Goal: Information Seeking & Learning: Learn about a topic

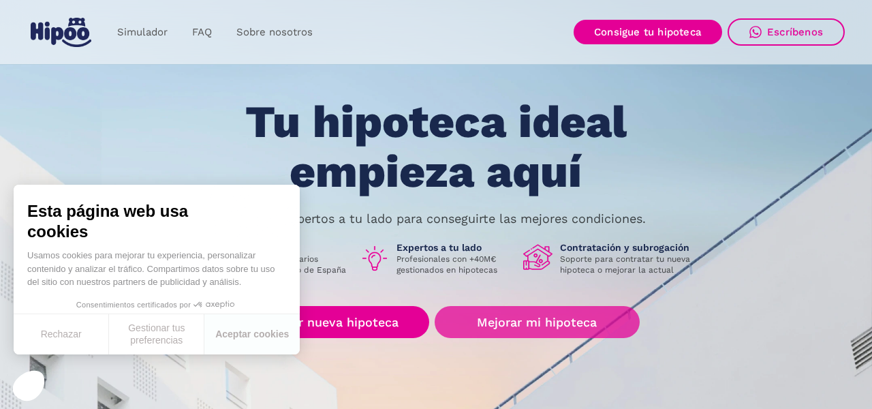
scroll to position [33, 0]
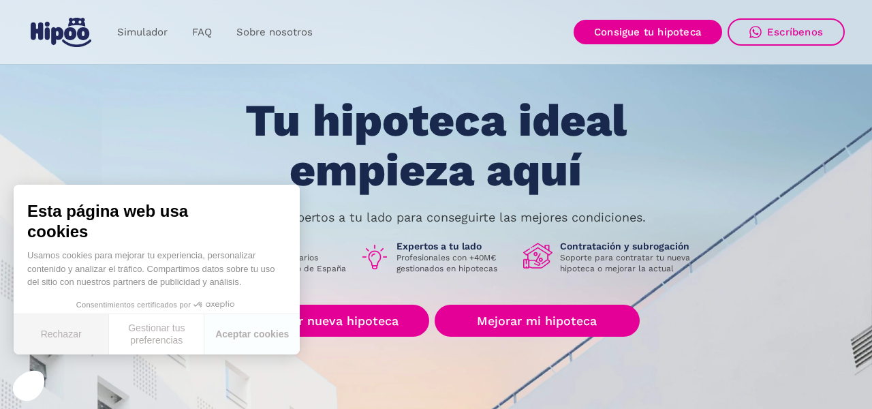
click at [61, 338] on button "Rechazar" at bounding box center [61, 334] width 95 height 40
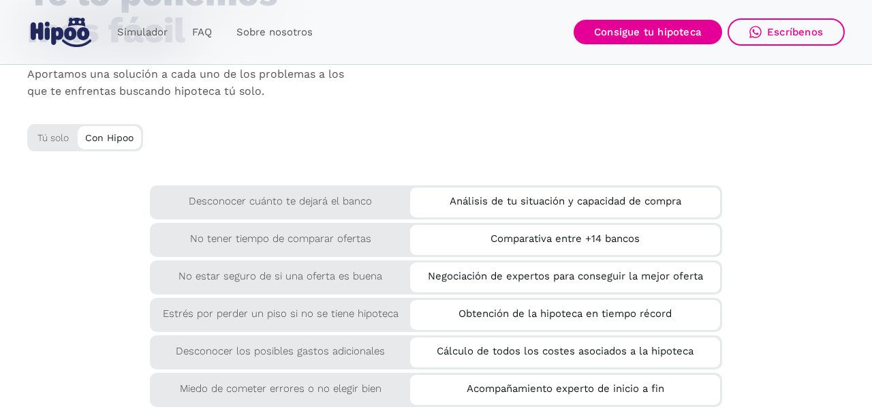
scroll to position [2290, 0]
click at [505, 205] on div "Análisis de tu situación y capacidad de compra" at bounding box center [565, 199] width 310 height 22
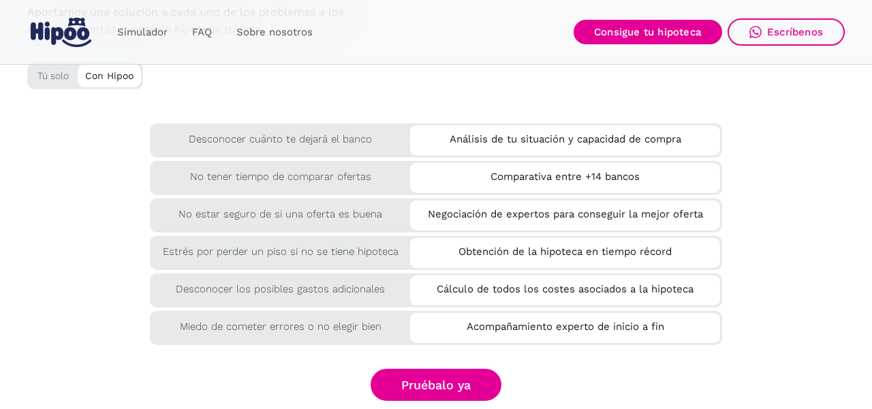
scroll to position [2367, 0]
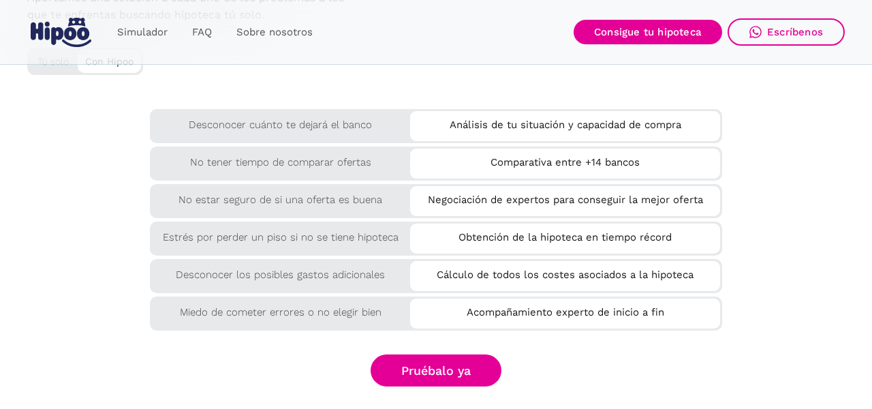
click at [467, 308] on div "Acompañamiento experto de inicio a fin" at bounding box center [565, 309] width 310 height 22
click at [463, 276] on div "Cálculo de todos los costes asociados a la hipoteca" at bounding box center [565, 272] width 310 height 22
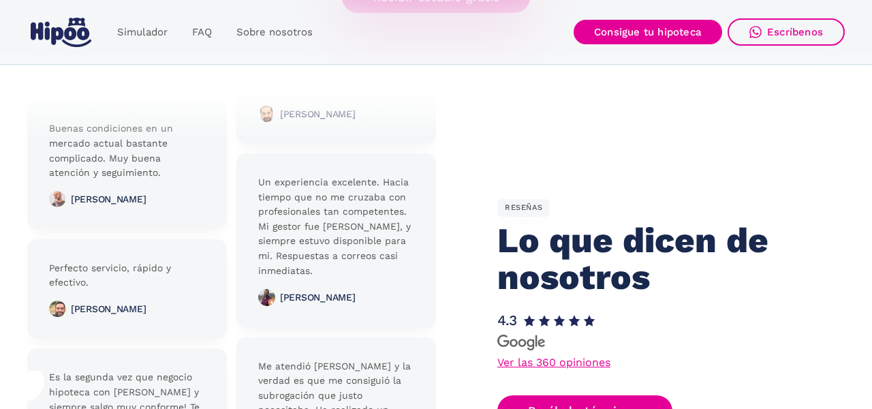
scroll to position [3053, 0]
click at [520, 357] on link "Ver las 360 opiniones" at bounding box center [553, 361] width 113 height 11
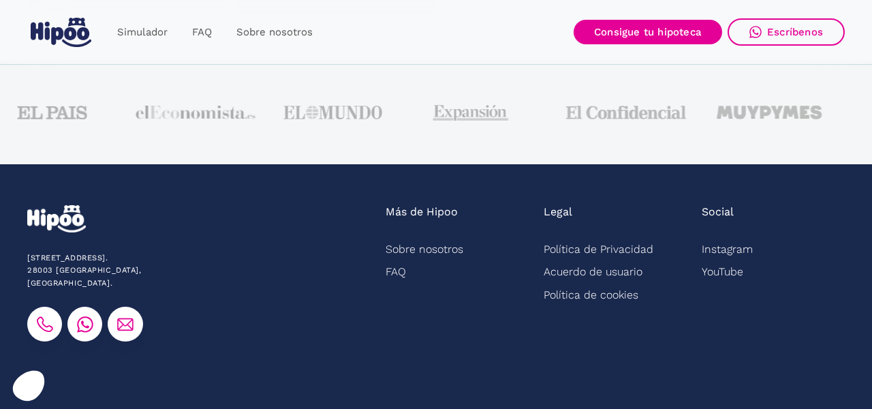
scroll to position [3566, 0]
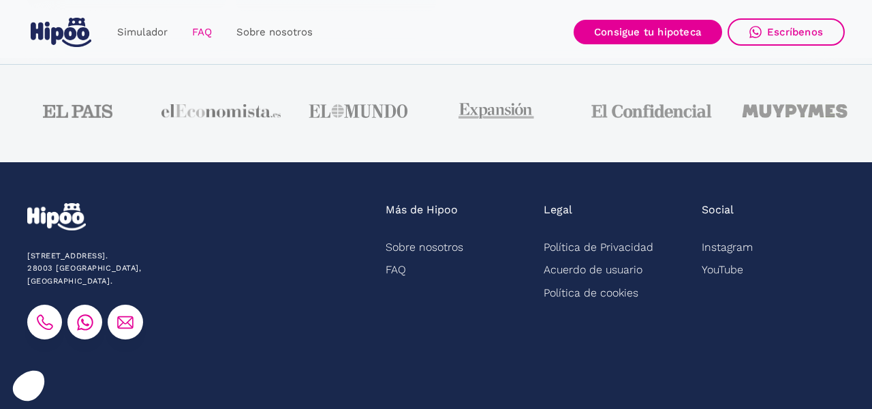
click at [215, 31] on link "FAQ" at bounding box center [202, 32] width 44 height 27
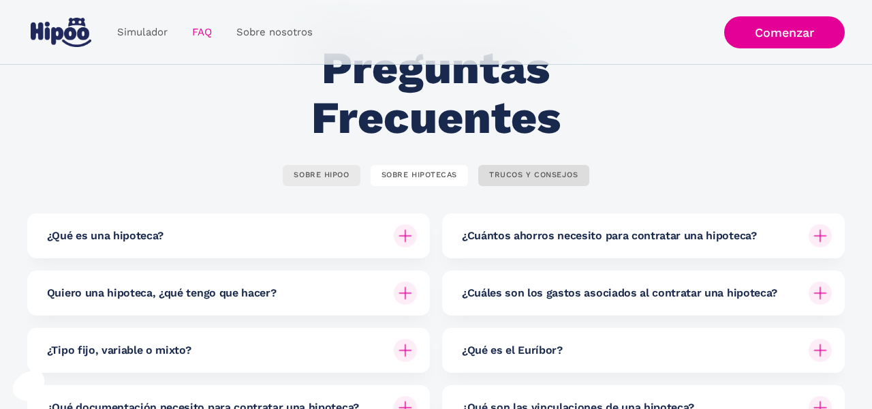
click at [327, 180] on link "SOBRE HIPOO" at bounding box center [321, 175] width 77 height 21
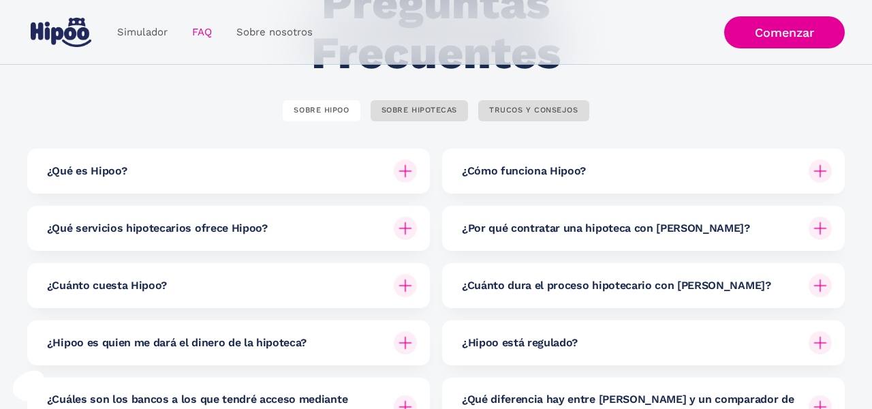
scroll to position [135, 0]
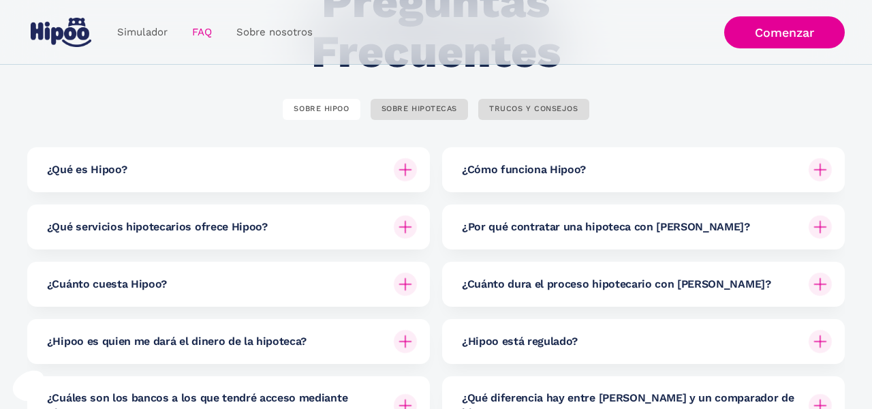
click at [475, 178] on div "¿Cómo funciona Hipoo?" at bounding box center [647, 169] width 370 height 45
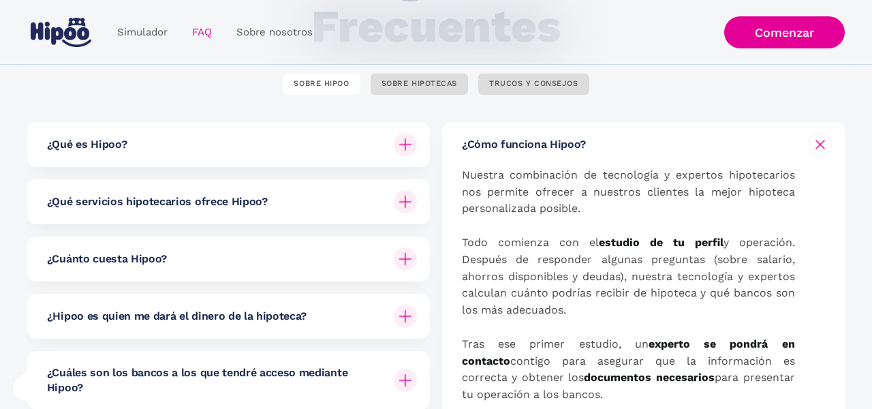
scroll to position [161, 0]
drag, startPoint x: 627, startPoint y: 275, endPoint x: 627, endPoint y: 306, distance: 30.6
click at [627, 306] on p "Nuestra combinación de tecnología y expertos hipotecarios nos permite ofrecer a…" at bounding box center [628, 368] width 333 height 405
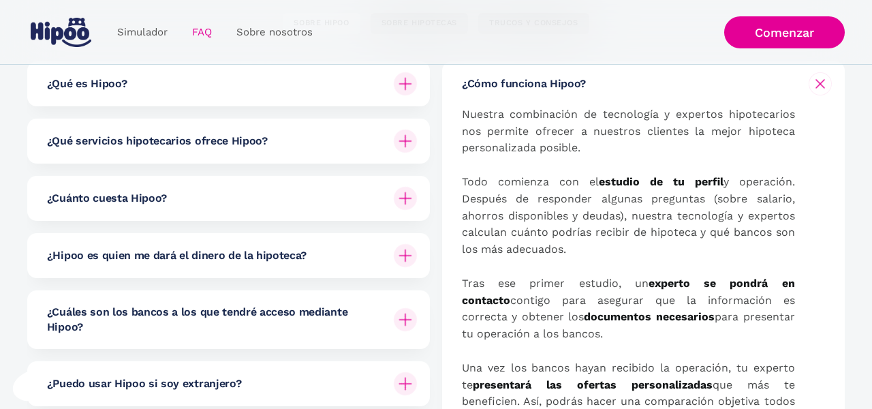
scroll to position [224, 0]
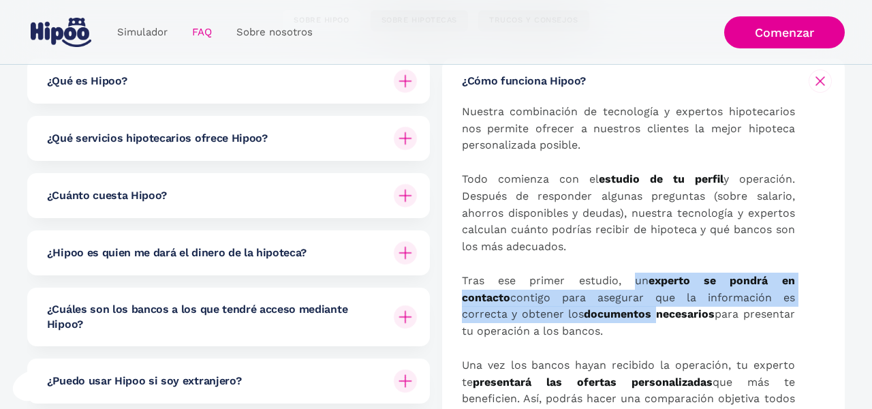
drag, startPoint x: 602, startPoint y: 281, endPoint x: 613, endPoint y: 317, distance: 38.3
click at [613, 317] on p "Nuestra combinación de tecnología y expertos hipotecarios nos permite ofrecer a…" at bounding box center [628, 305] width 333 height 405
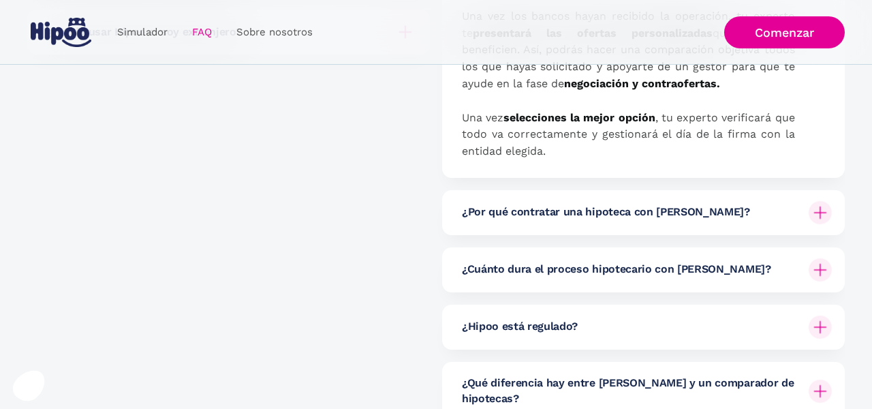
scroll to position [574, 0]
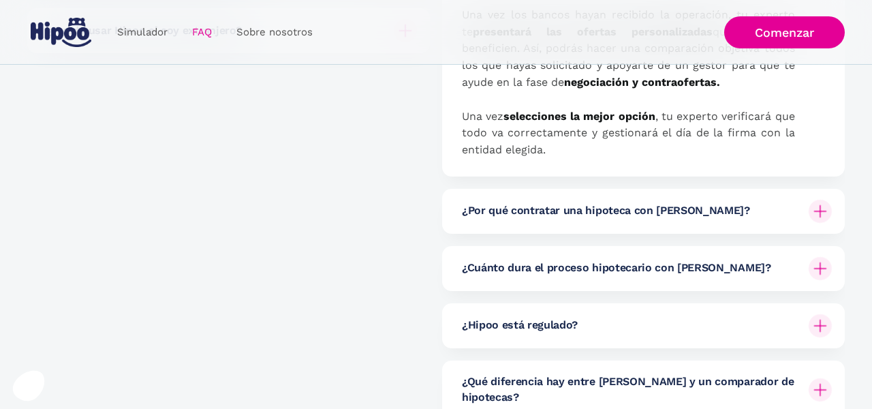
click at [584, 277] on div "¿Cuánto dura el proceso hipotecario con Hipoo?" at bounding box center [647, 268] width 370 height 45
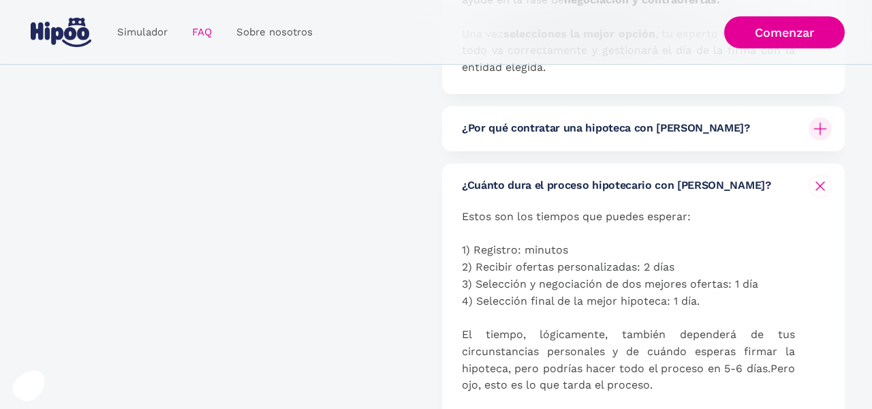
scroll to position [660, 0]
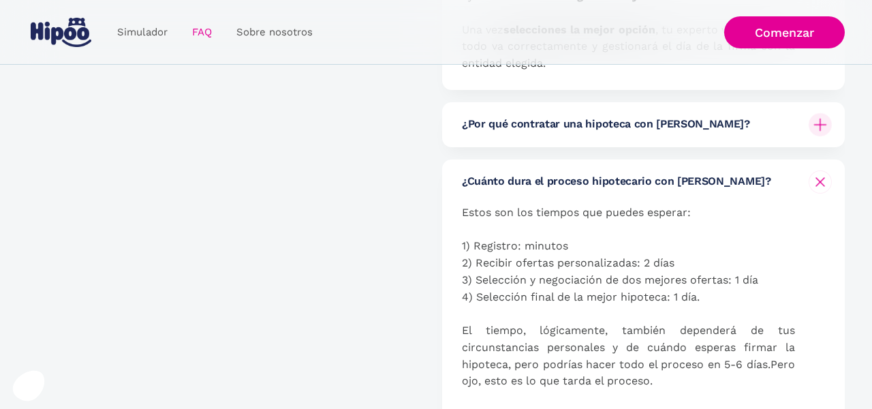
click at [591, 197] on div "¿Cuánto dura el proceso hipotecario con Hipoo?" at bounding box center [647, 181] width 370 height 45
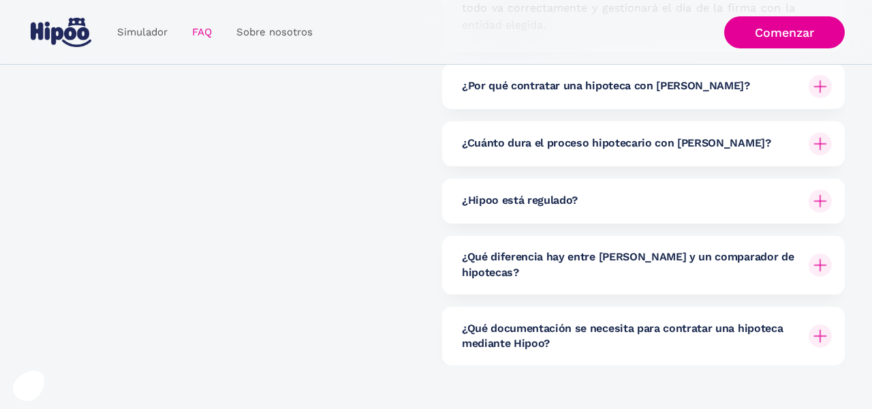
scroll to position [709, 0]
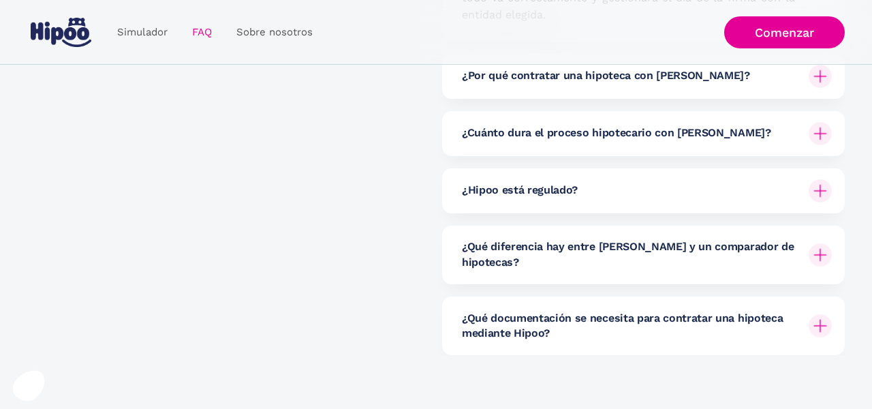
click at [591, 256] on div "¿Qué diferencia hay entre Hipoo y un comparador de hipotecas?" at bounding box center [647, 254] width 370 height 59
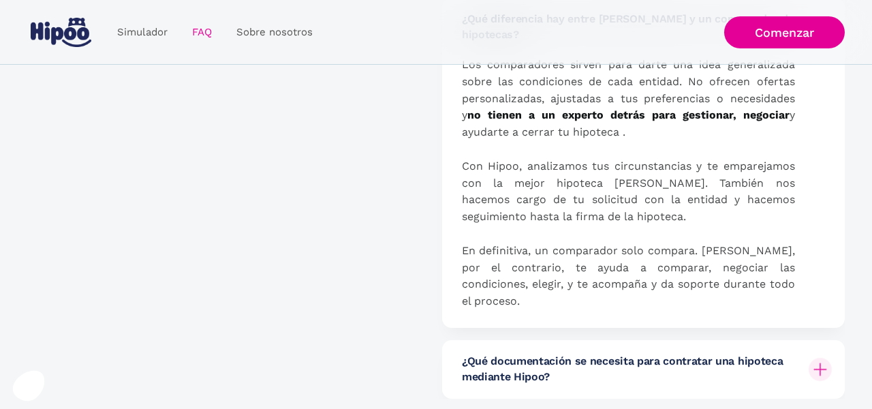
scroll to position [940, 0]
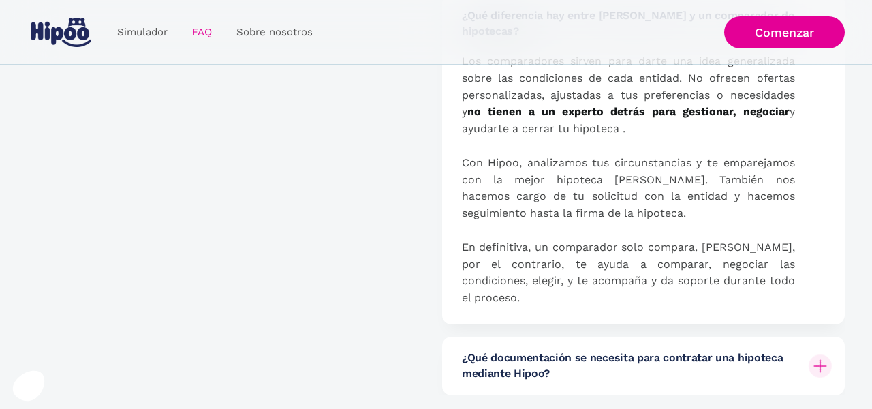
click at [582, 350] on h6 "¿Qué documentación se necesita para contratar una hipoteca mediante Hipoo?" at bounding box center [630, 365] width 336 height 31
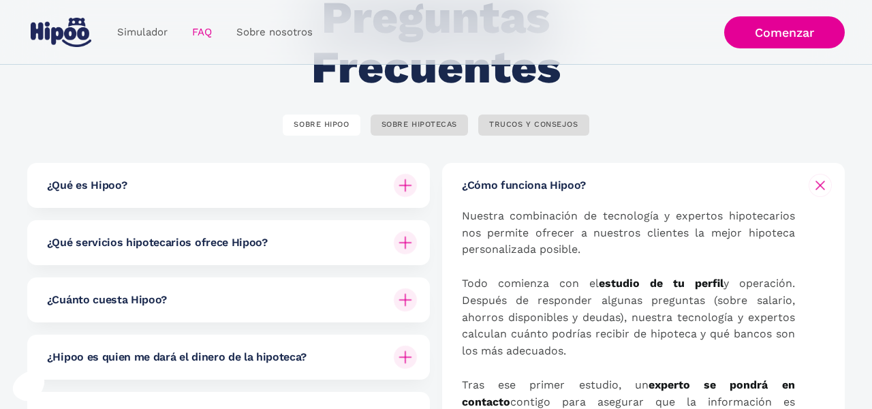
scroll to position [214, 0]
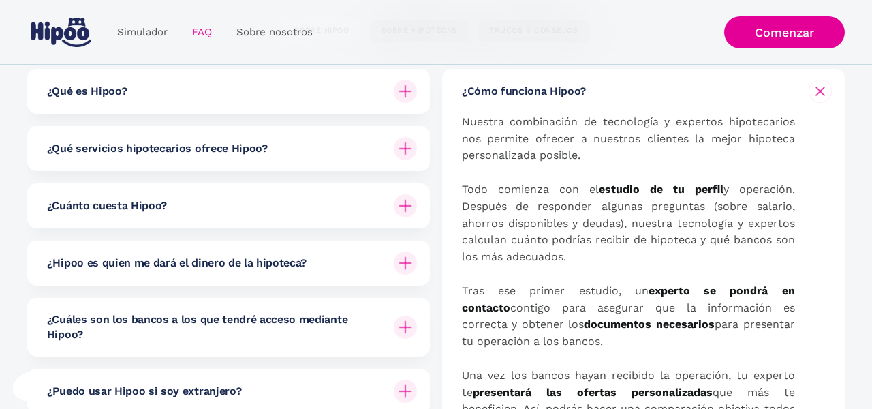
click at [343, 264] on div "¿Hipoo es quien me dará el dinero de la hipoteca?" at bounding box center [232, 262] width 370 height 45
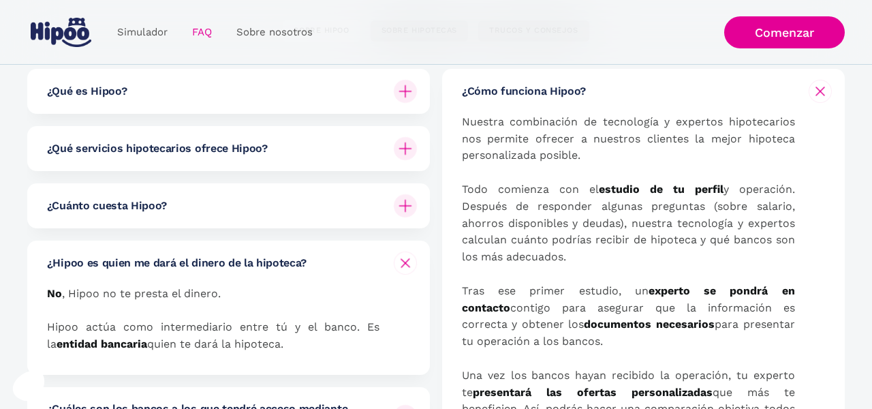
click at [343, 264] on div "¿Hipoo es quien me dará el dinero de la hipoteca?" at bounding box center [232, 262] width 370 height 45
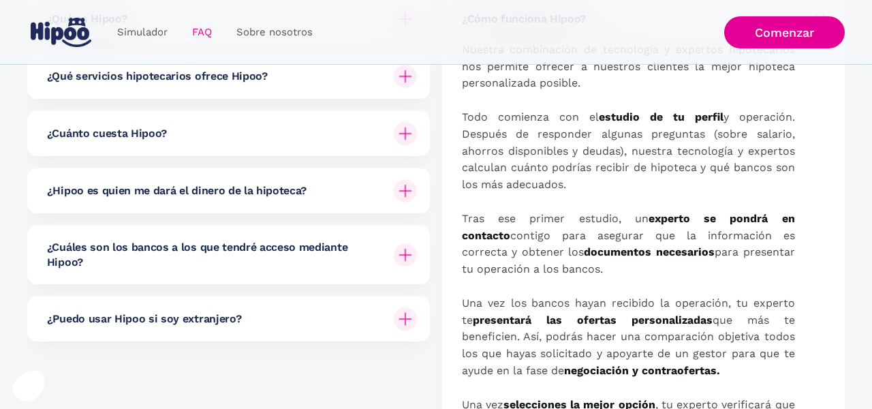
scroll to position [287, 0]
click at [327, 261] on h6 "¿Cuáles son los bancos a los que tendré acceso mediante Hipoo?" at bounding box center [215, 254] width 336 height 31
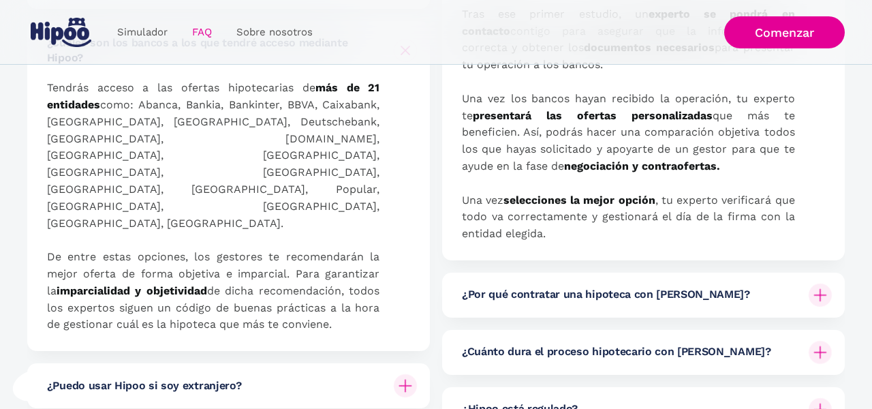
scroll to position [500, 0]
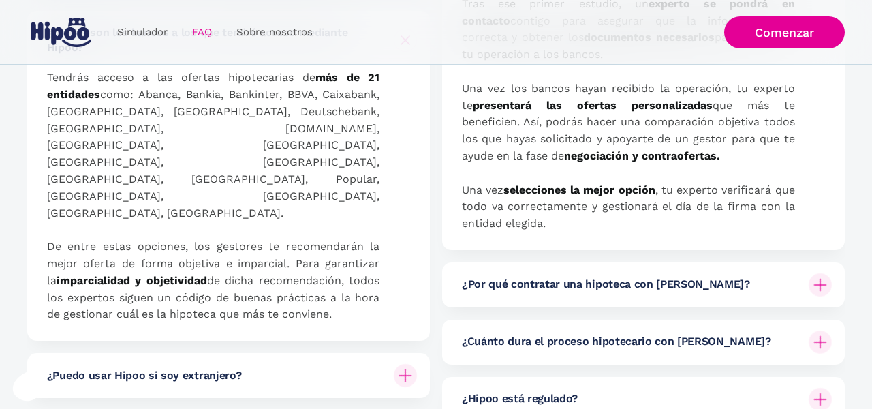
click at [331, 353] on div "¿Puedo usar Hipoo si soy extranjero?" at bounding box center [232, 375] width 370 height 45
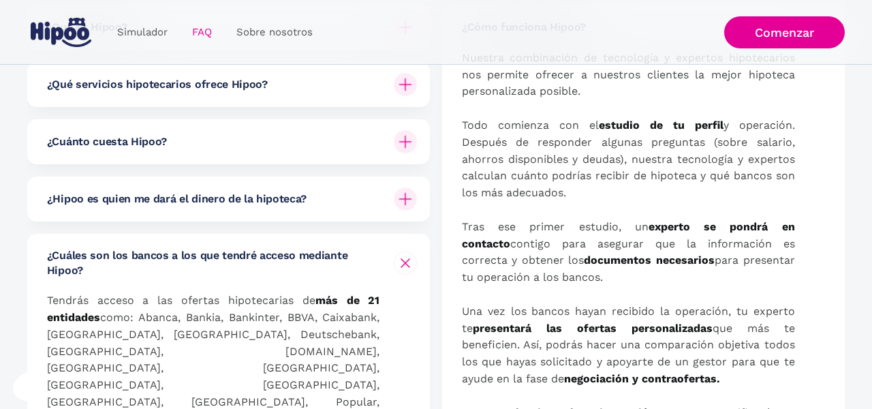
scroll to position [266, 0]
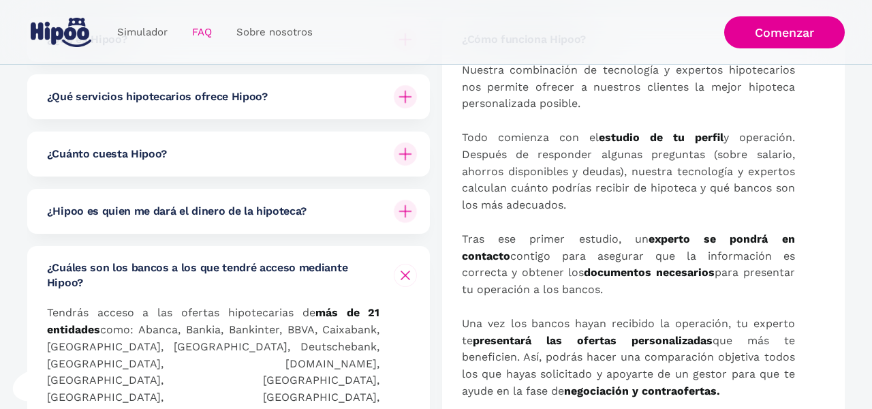
click at [345, 118] on div "¿Qué servicios hipotecarios ofrece Hipoo?" at bounding box center [232, 96] width 370 height 45
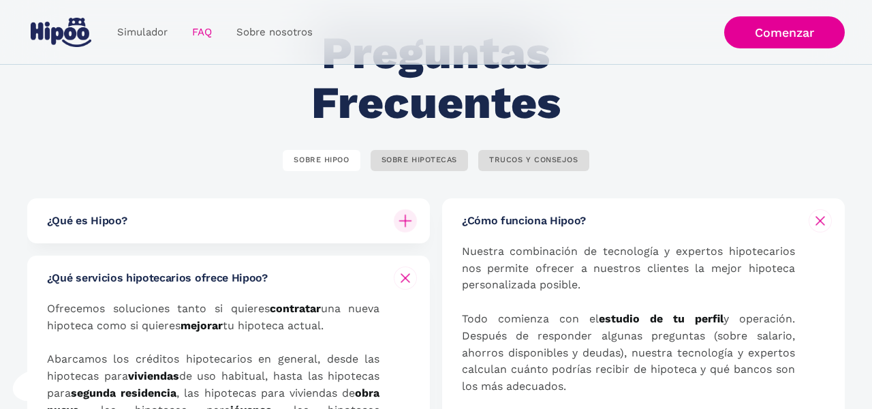
scroll to position [82, 0]
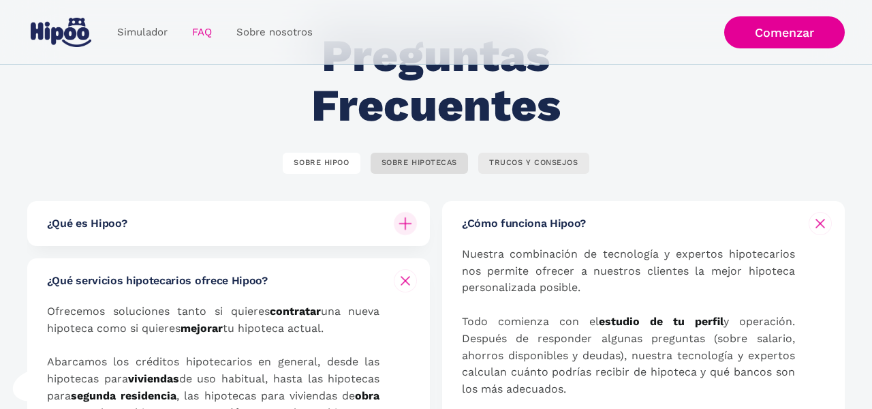
click at [484, 159] on link "TRUCOS Y CONSEJOS" at bounding box center [533, 163] width 111 height 21
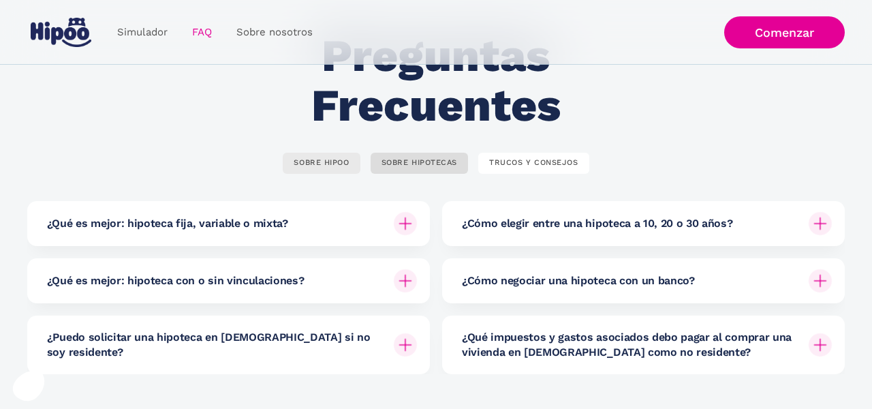
click at [334, 172] on link "SOBRE HIPOO" at bounding box center [321, 163] width 77 height 21
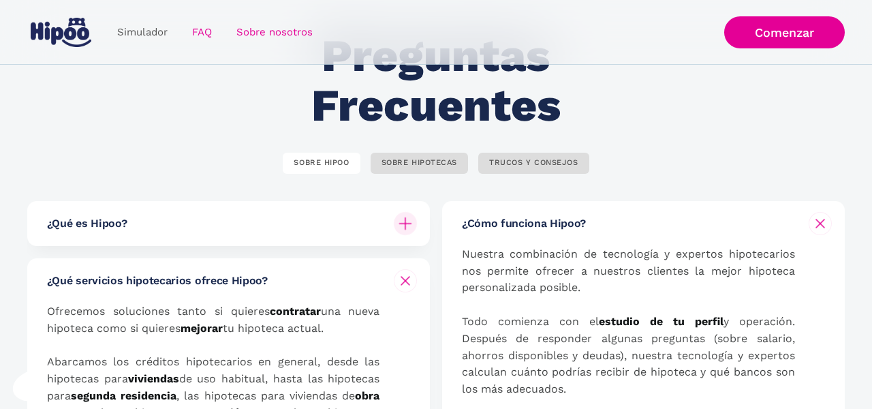
click at [259, 35] on link "Sobre nosotros" at bounding box center [274, 32] width 101 height 27
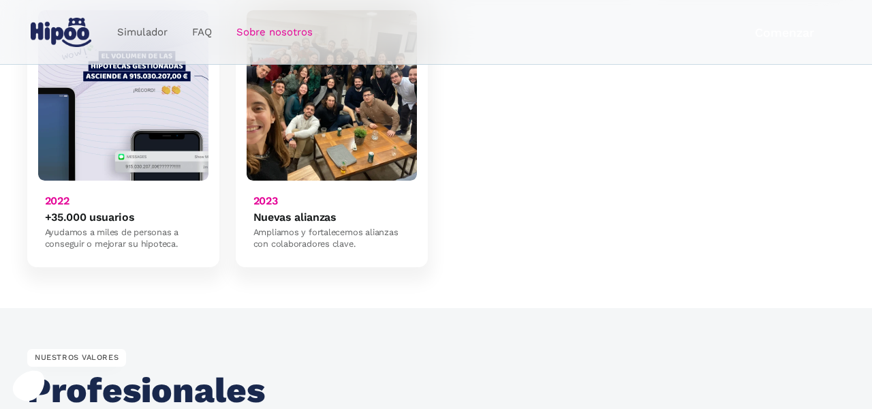
scroll to position [1241, 0]
